Goal: Register for event/course

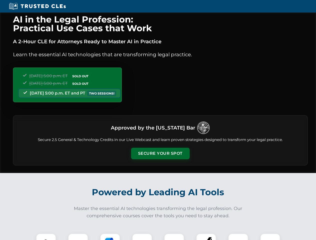
click at [160, 154] on button "Secure Your Spot" at bounding box center [160, 154] width 59 height 12
click at [46, 237] on img at bounding box center [46, 243] width 15 height 15
click at [78, 237] on div at bounding box center [78, 244] width 20 height 20
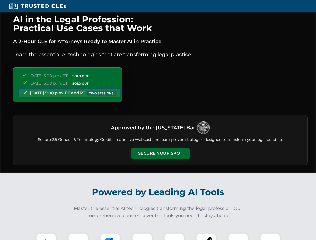
scroll to position [434, 0]
